Goal: Information Seeking & Learning: Learn about a topic

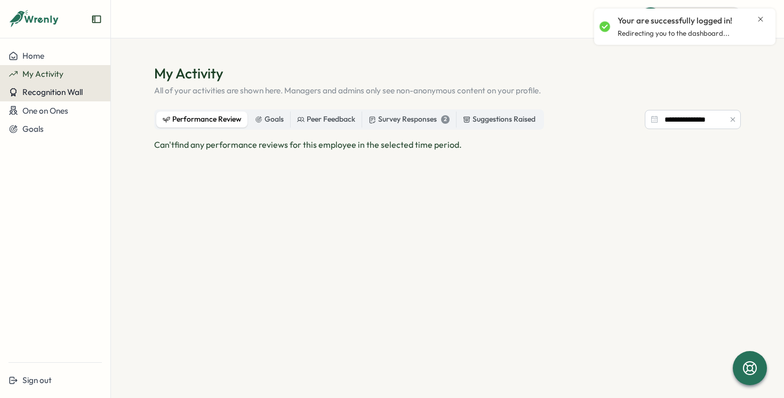
click at [59, 92] on span "Recognition Wall" at bounding box center [52, 92] width 60 height 10
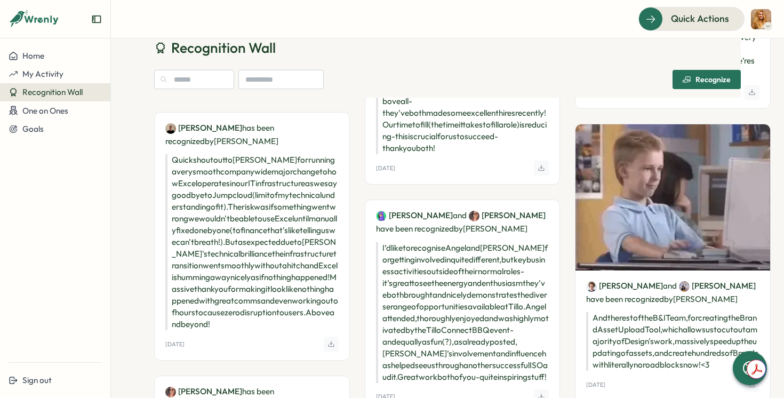
scroll to position [629, 0]
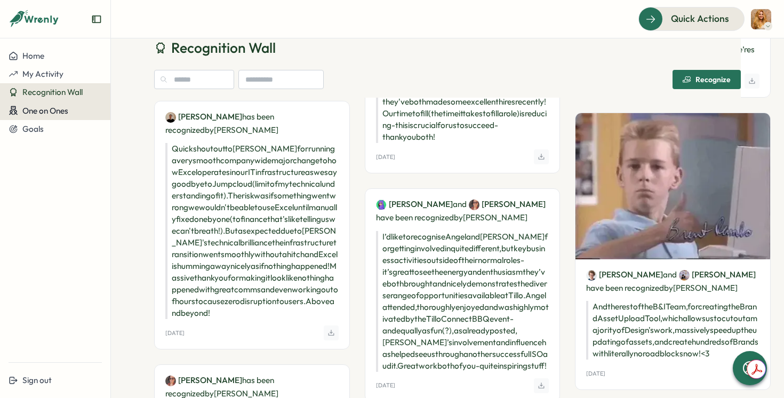
click at [25, 110] on span "One on Ones" at bounding box center [45, 111] width 46 height 10
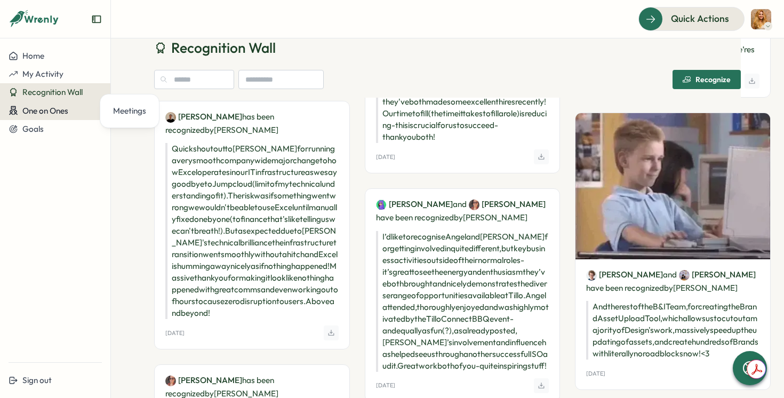
click at [39, 114] on span "One on Ones" at bounding box center [45, 111] width 46 height 10
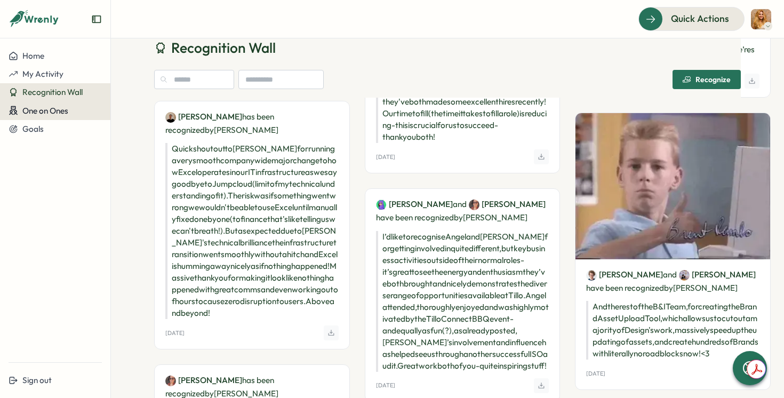
click at [54, 114] on span "One on Ones" at bounding box center [45, 111] width 46 height 10
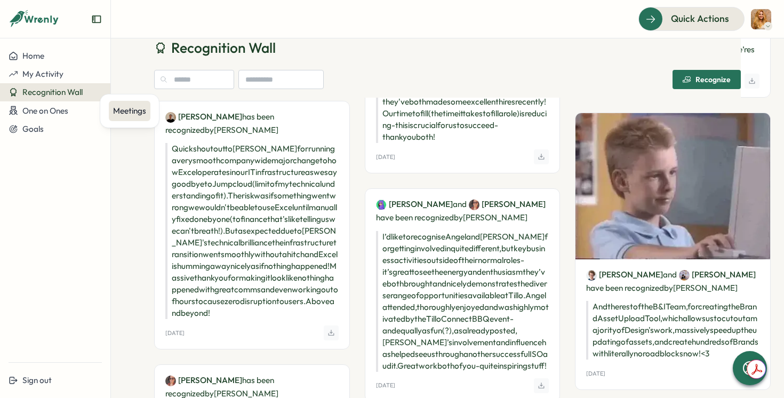
click at [118, 113] on div "Meetings" at bounding box center [129, 111] width 33 height 12
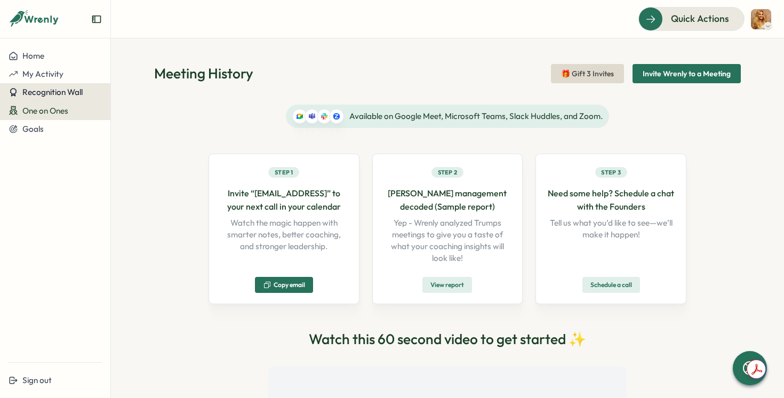
click at [77, 86] on button "Recognition Wall" at bounding box center [55, 92] width 110 height 18
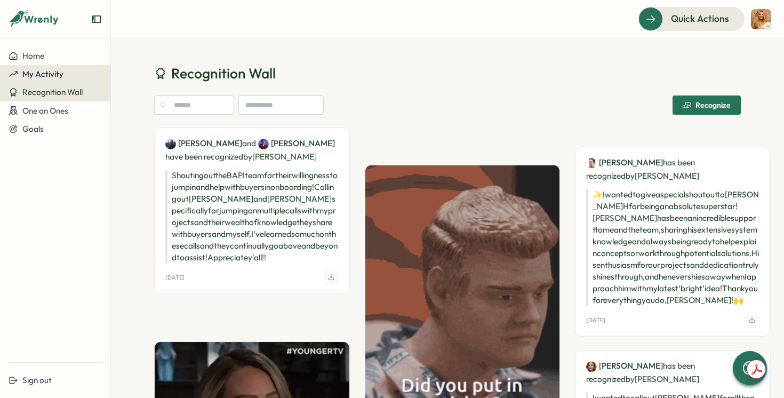
click at [60, 69] on span "My Activity" at bounding box center [42, 74] width 41 height 10
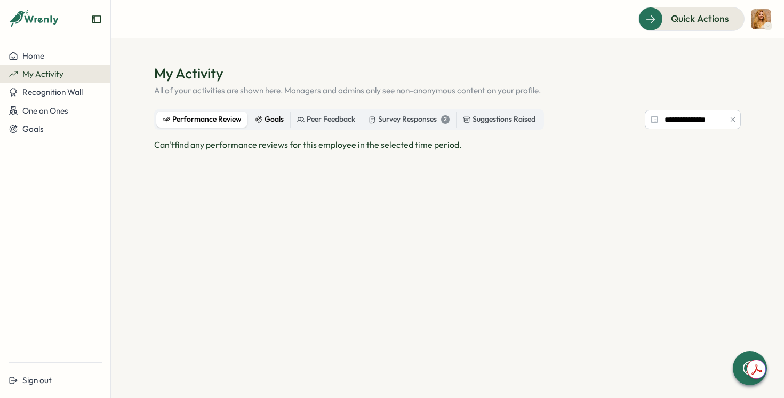
click at [274, 122] on div "Goals" at bounding box center [269, 120] width 29 height 12
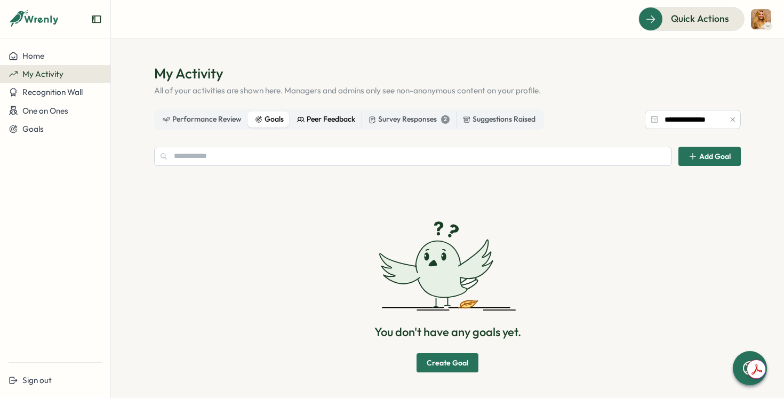
click at [316, 123] on div "Peer Feedback" at bounding box center [326, 120] width 58 height 12
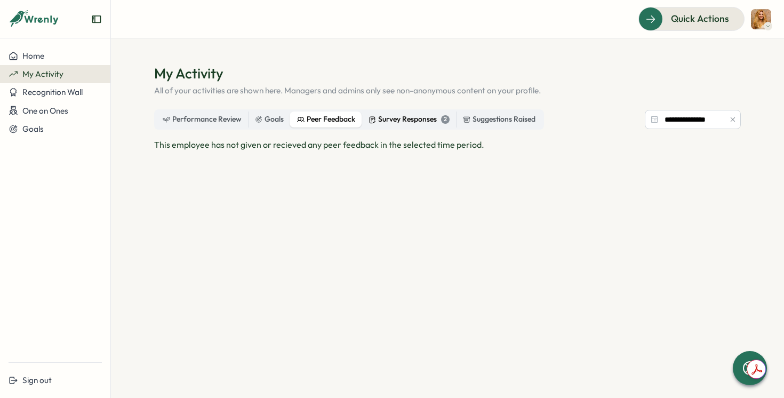
click at [385, 120] on div "Survey Responses 2" at bounding box center [408, 120] width 81 height 12
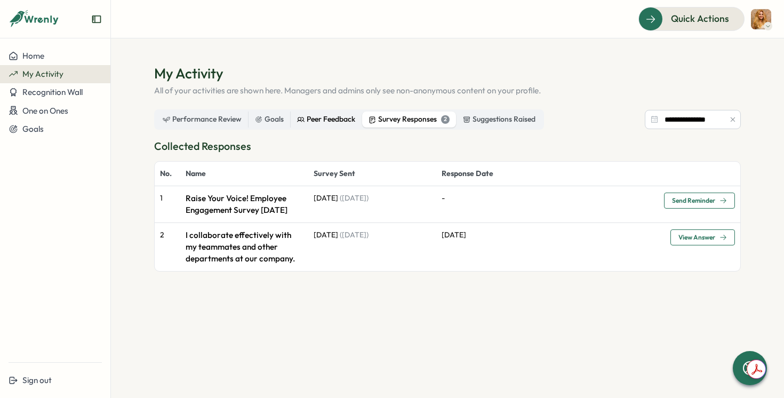
click at [337, 117] on div "Peer Feedback" at bounding box center [326, 120] width 58 height 12
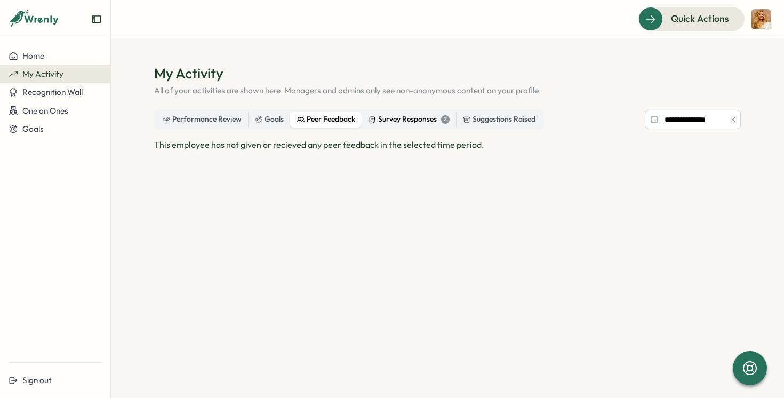
click at [388, 119] on div "Survey Responses 2" at bounding box center [408, 120] width 81 height 12
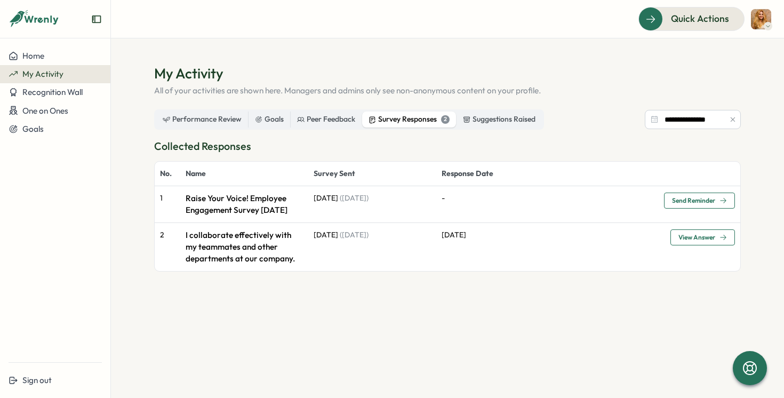
click at [237, 204] on p "Raise Your Voice! Employee Engagement Survey [DATE]" at bounding box center [244, 203] width 117 height 23
click at [258, 215] on p "Raise Your Voice! Employee Engagement Survey [DATE]" at bounding box center [244, 203] width 117 height 23
click at [473, 203] on p "-" at bounding box center [547, 198] width 212 height 12
click at [461, 238] on td "[DATE]" at bounding box center [550, 246] width 229 height 49
click at [456, 241] on p "[DATE]" at bounding box center [550, 235] width 218 height 12
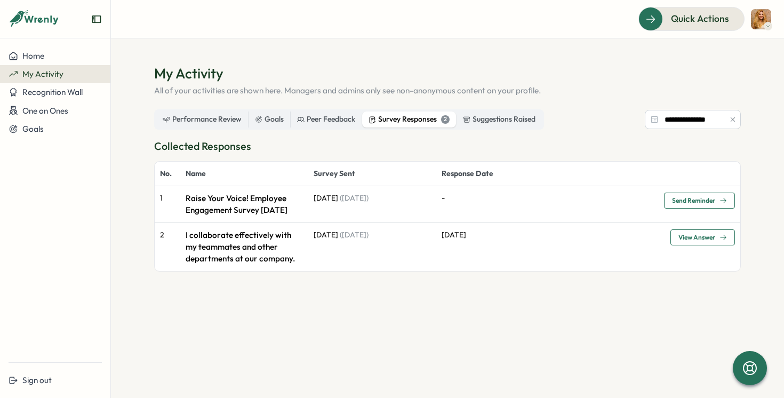
click at [283, 255] on p "I collaborate effectively with my teammates and other departments at our compan…" at bounding box center [244, 246] width 117 height 35
click at [697, 240] on span "View Answer" at bounding box center [696, 237] width 37 height 6
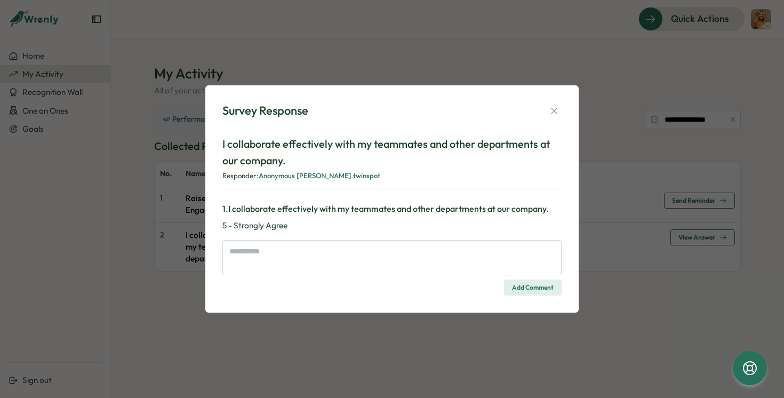
click at [640, 239] on div "Survey Response I collaborate effectively with my teammates and other departmen…" at bounding box center [392, 199] width 784 height 398
click at [695, 214] on div "Survey Response I collaborate effectively with my teammates and other departmen…" at bounding box center [392, 199] width 784 height 398
click at [553, 110] on icon "button" at bounding box center [554, 111] width 6 height 6
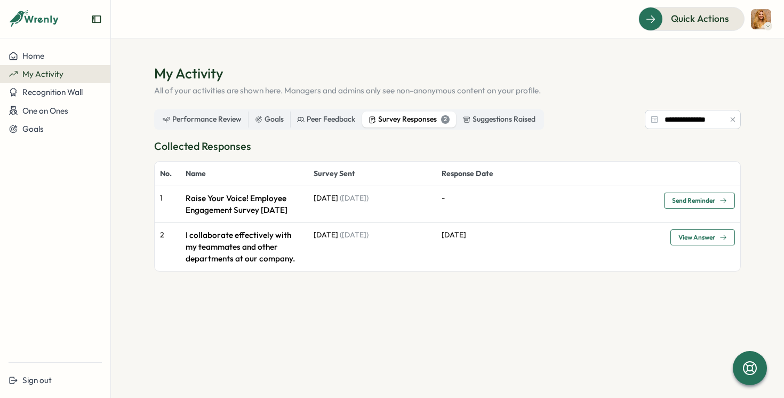
click at [686, 198] on span "Send Reminder" at bounding box center [693, 200] width 43 height 6
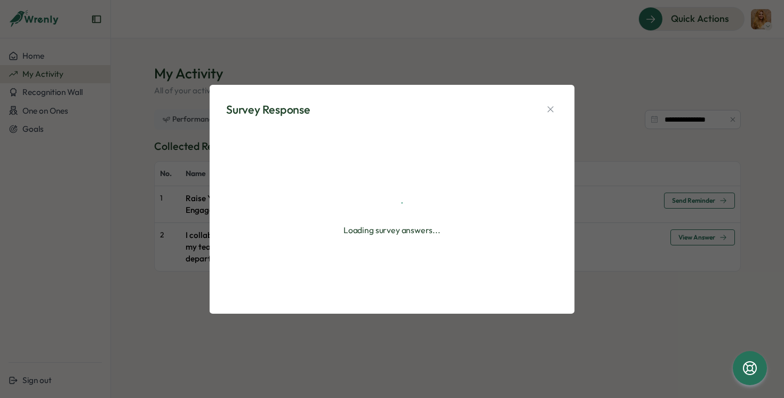
type textarea "*"
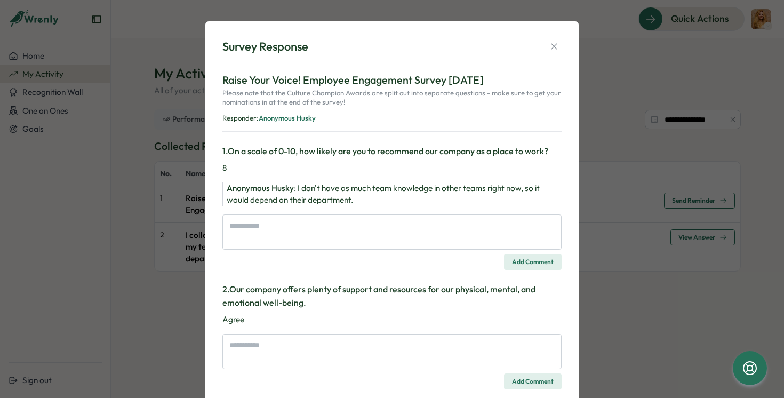
click at [417, 212] on div "1 . On a scale of 0-10, how likely are you to recommend our company as a place …" at bounding box center [391, 206] width 339 height 125
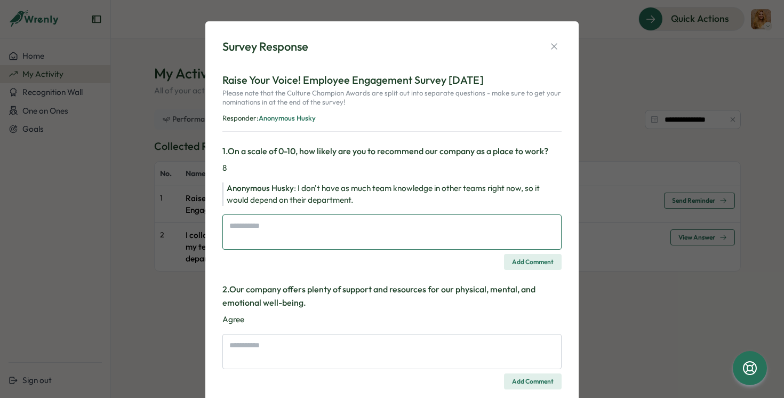
click at [420, 227] on textarea at bounding box center [391, 231] width 339 height 35
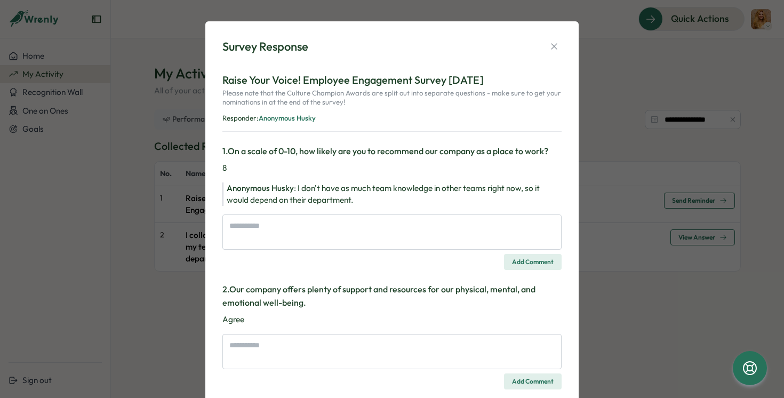
click at [427, 200] on div "Anonymous Husky : I don't have as much team knowledge in other teams right now,…" at bounding box center [394, 193] width 335 height 23
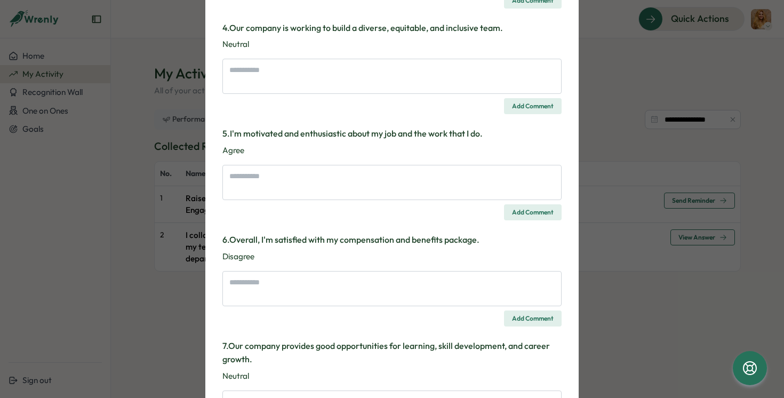
scroll to position [544, 0]
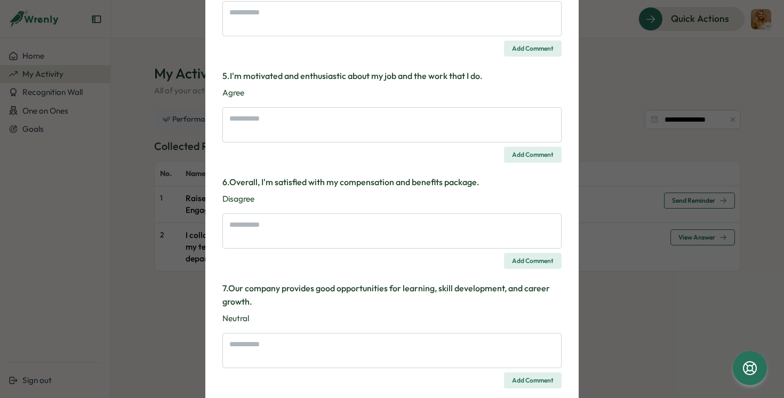
click at [623, 202] on div "Survey Response Raise Your Voice! Employee Engagement Survey [DATE] Please note…" at bounding box center [392, 199] width 784 height 398
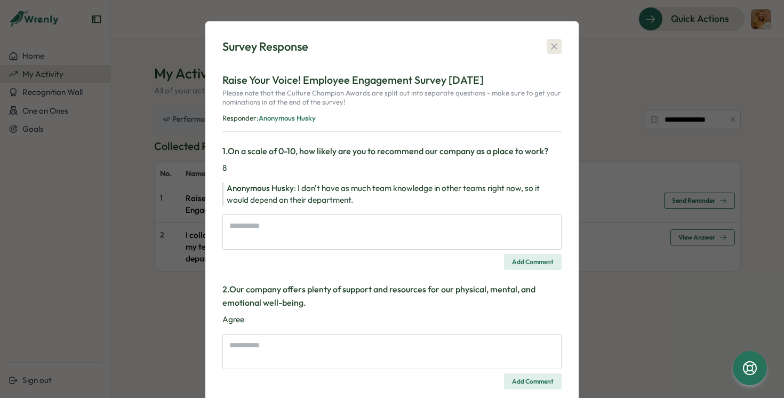
click at [556, 45] on icon "button" at bounding box center [554, 46] width 11 height 11
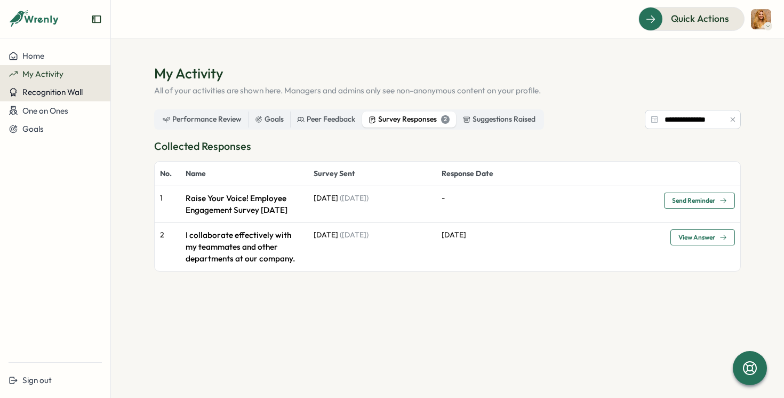
click at [65, 92] on span "Recognition Wall" at bounding box center [52, 92] width 60 height 10
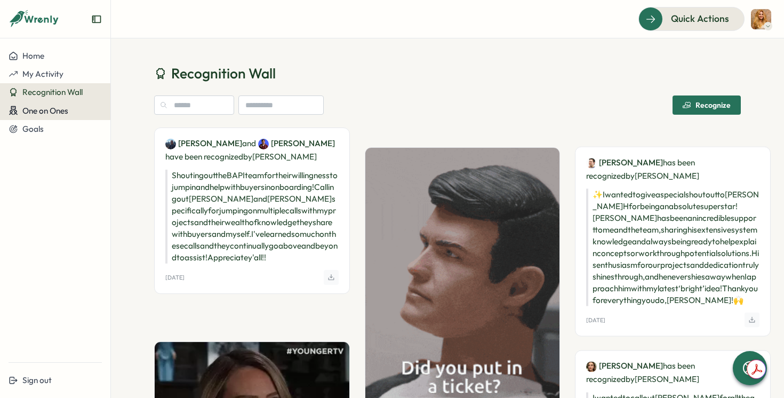
click at [63, 106] on span "One on Ones" at bounding box center [45, 111] width 46 height 10
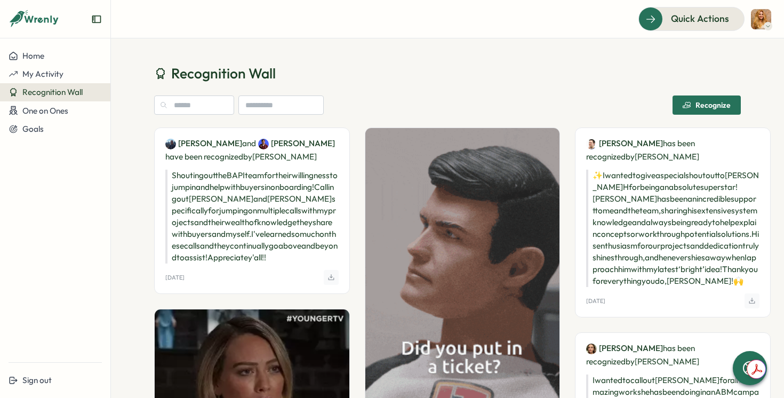
click at [58, 95] on span "Recognition Wall" at bounding box center [52, 92] width 60 height 10
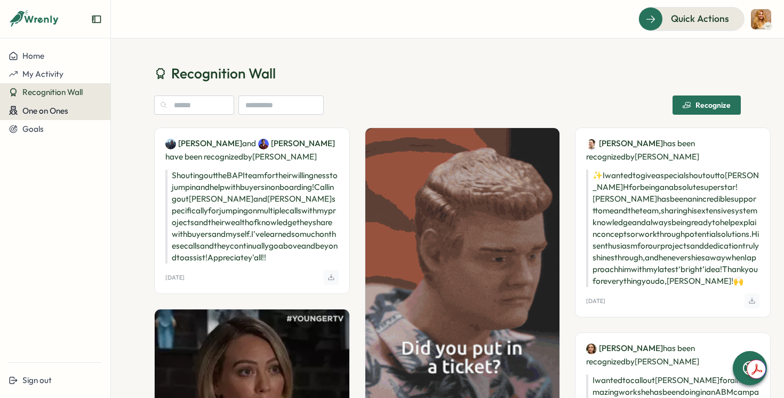
click at [58, 118] on button "One on Ones" at bounding box center [55, 110] width 110 height 19
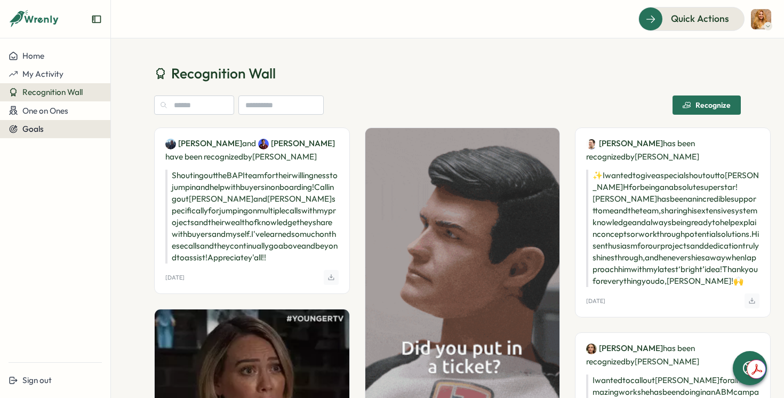
click at [58, 131] on div "Goals" at bounding box center [55, 129] width 93 height 10
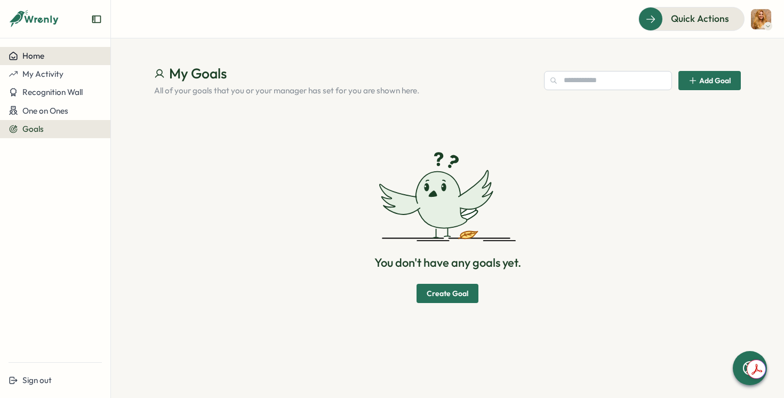
click at [54, 63] on button "Home" at bounding box center [55, 56] width 110 height 18
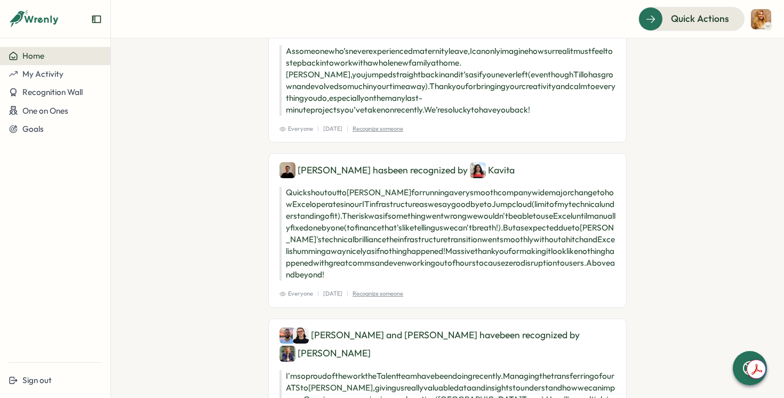
scroll to position [57, 0]
